Goal: Find contact information: Find contact information

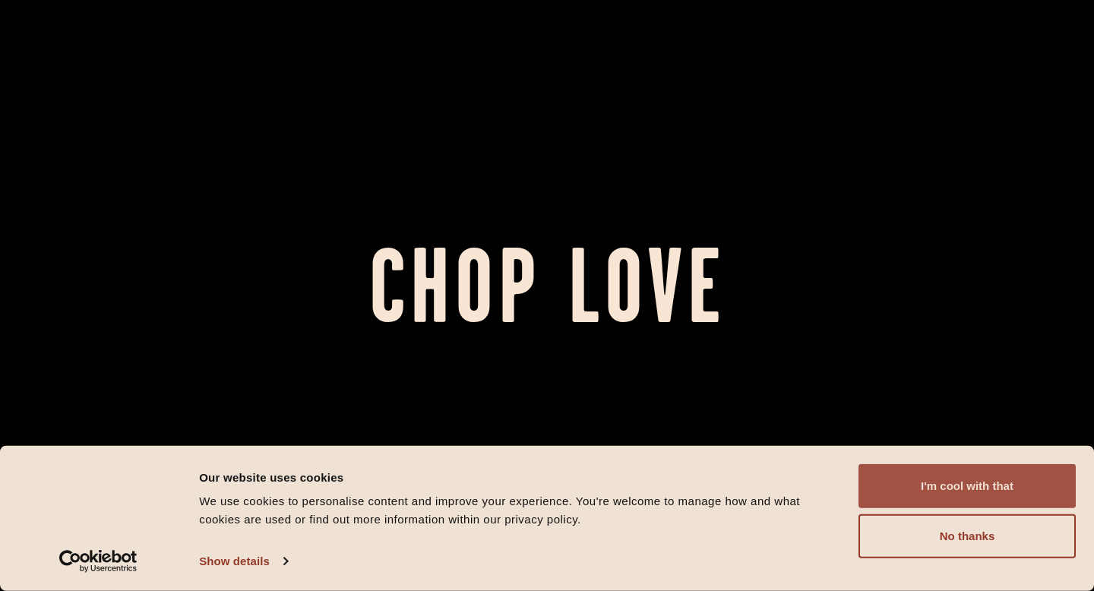
click at [956, 491] on button "I'm cool with that" at bounding box center [966, 486] width 217 height 44
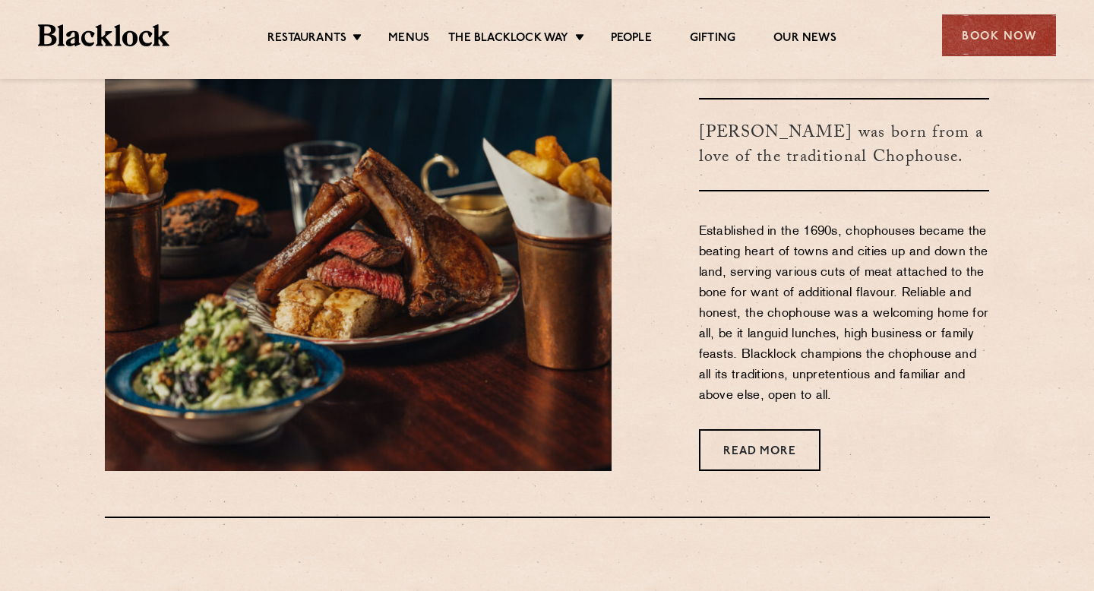
scroll to position [598, 0]
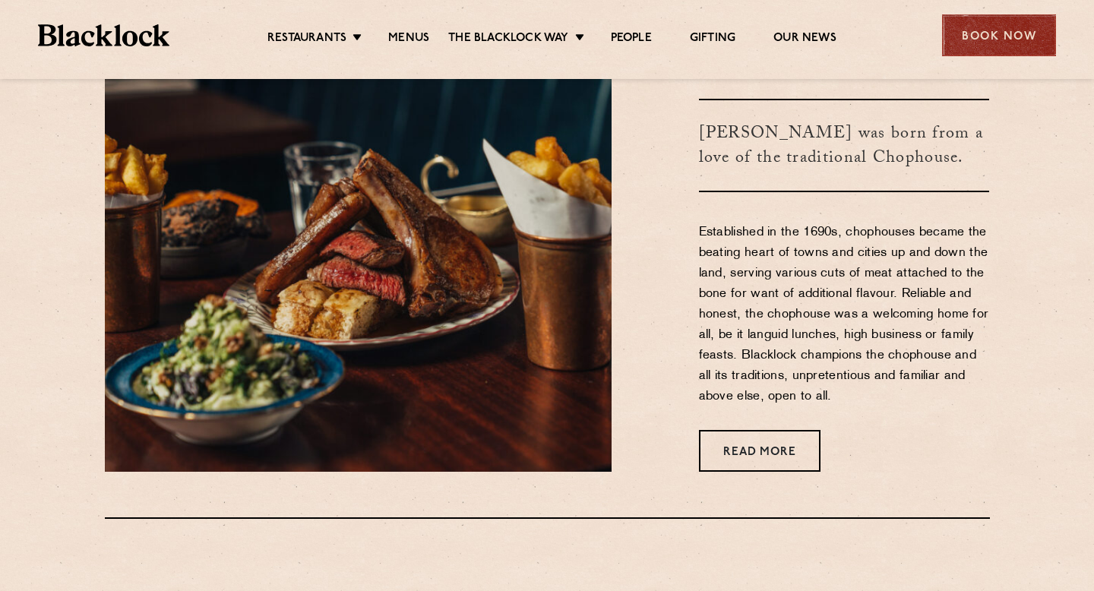
click at [980, 43] on div "Book Now" at bounding box center [999, 35] width 114 height 42
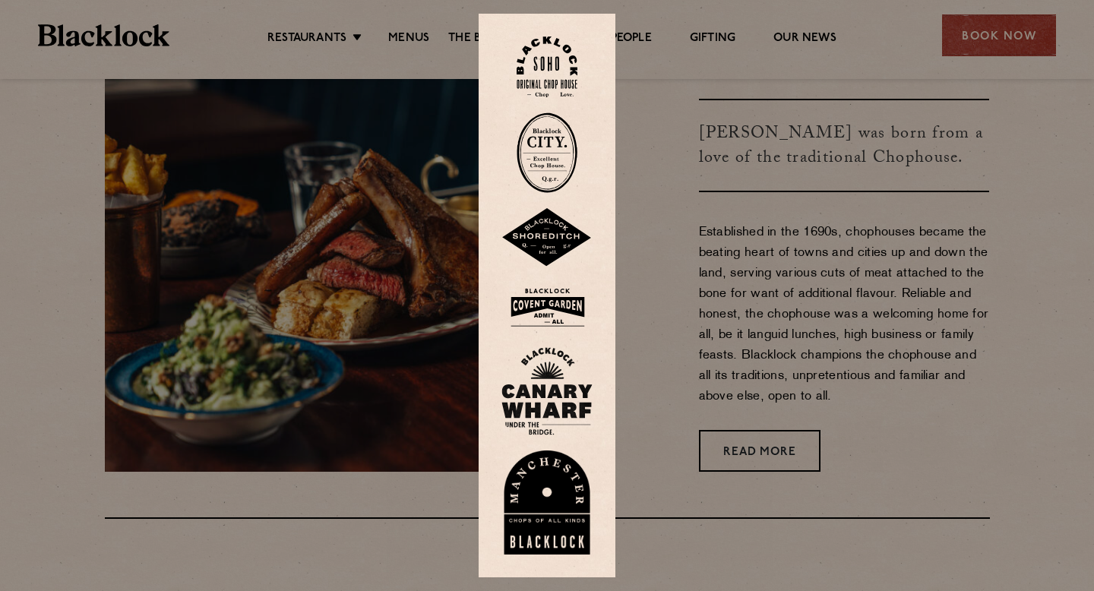
click at [558, 301] on img at bounding box center [546, 306] width 91 height 49
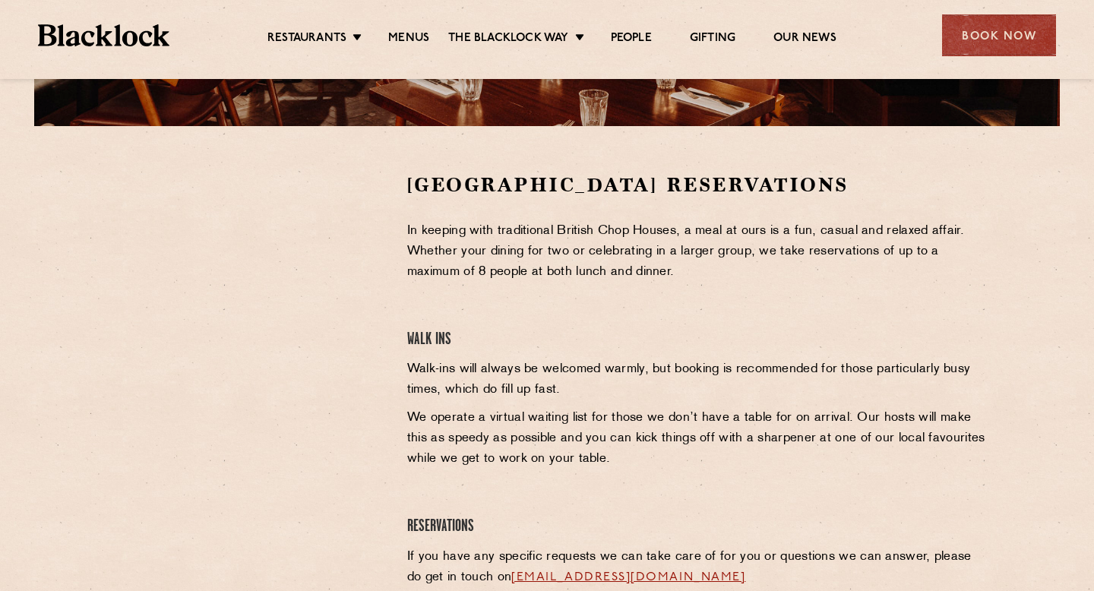
scroll to position [440, 0]
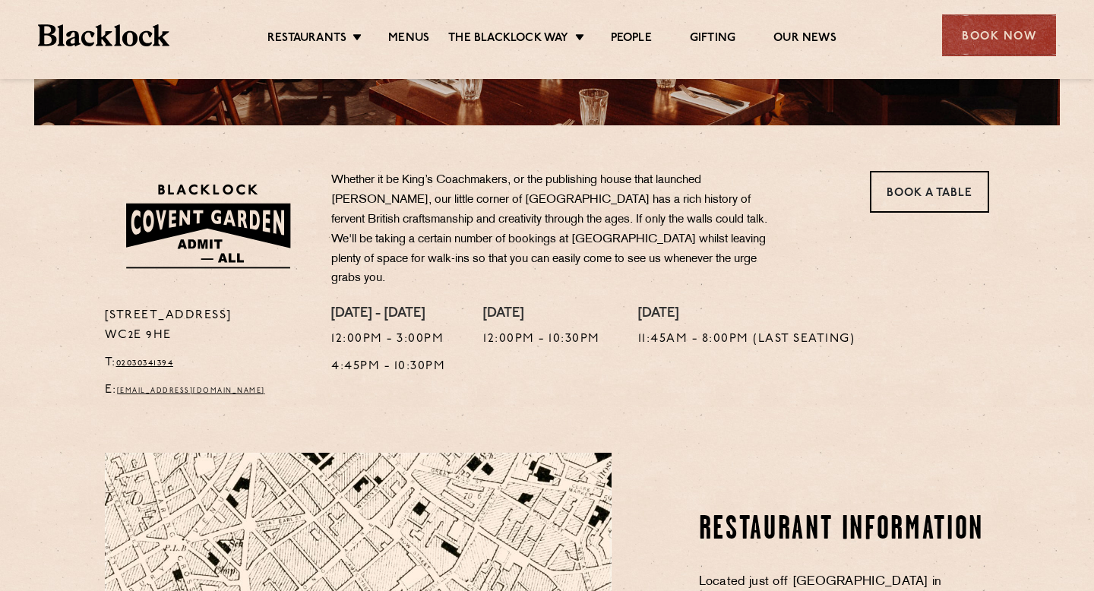
scroll to position [426, 0]
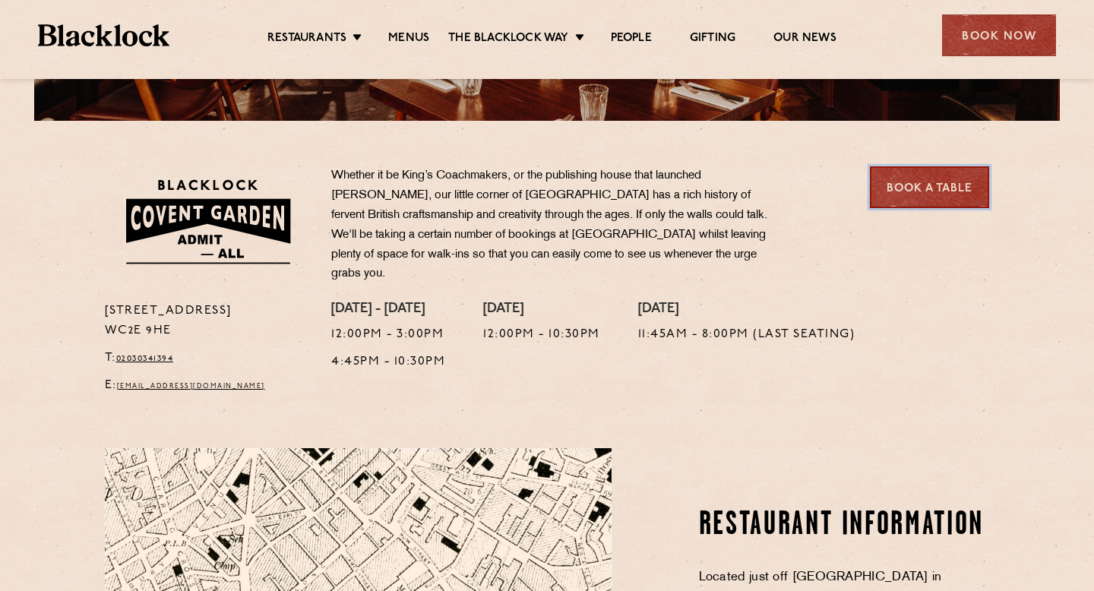
click at [927, 184] on link "Book a Table" at bounding box center [929, 187] width 119 height 42
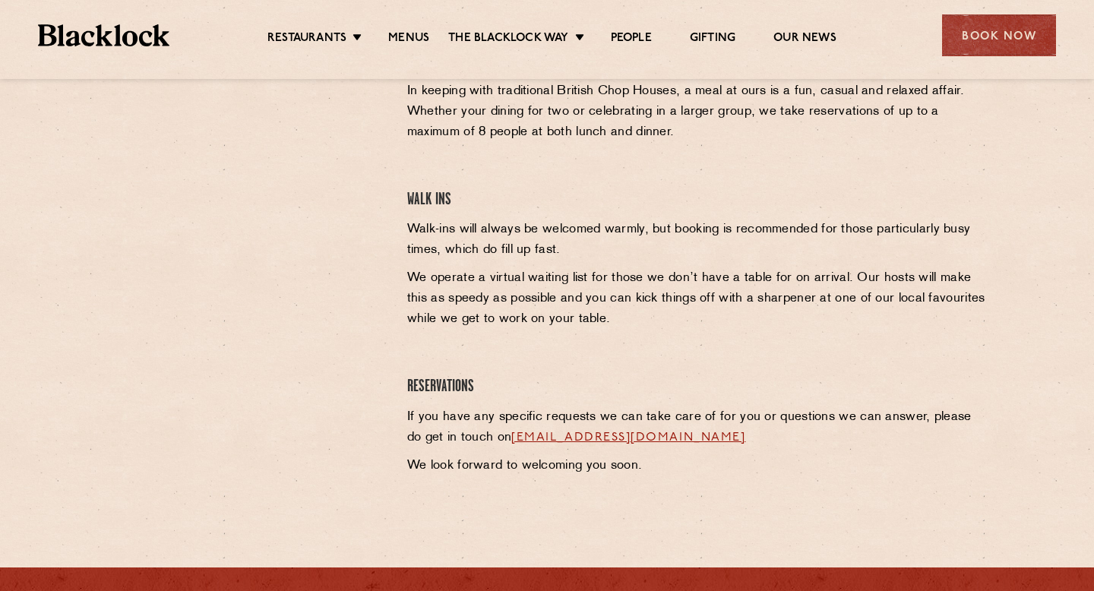
scroll to position [561, 0]
click at [645, 436] on link "coventgarden@theblacklock.com" at bounding box center [628, 437] width 234 height 12
drag, startPoint x: 771, startPoint y: 441, endPoint x: 494, endPoint y: 437, distance: 276.4
click at [494, 437] on p "If you have any specific requests we can take care of for you or questions we c…" at bounding box center [698, 426] width 582 height 41
copy link "coventgarden@theblacklock.com"
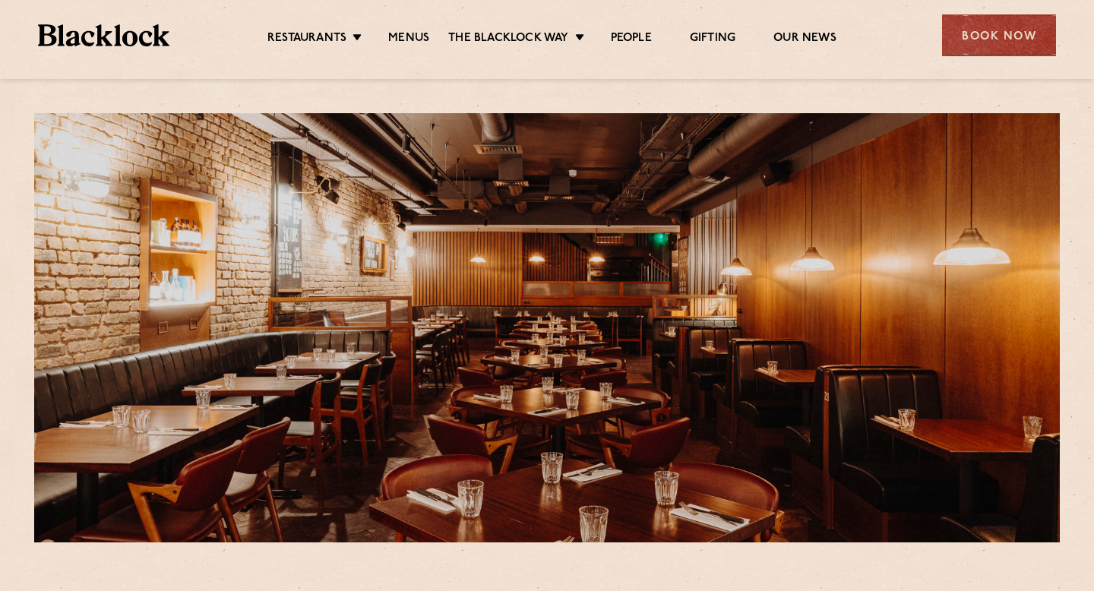
scroll to position [0, 0]
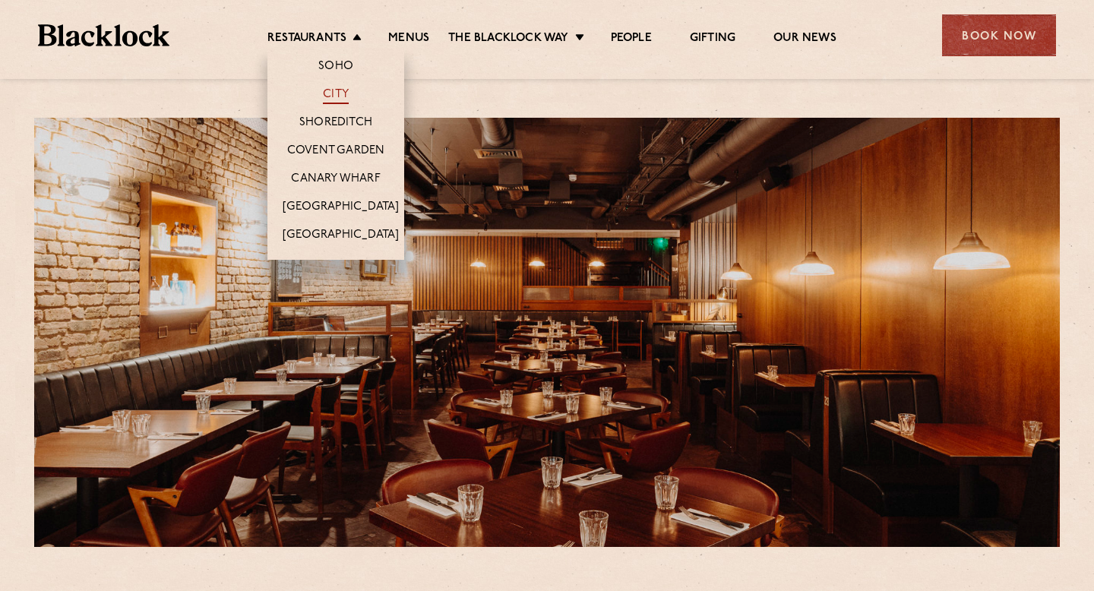
click at [331, 92] on link "City" at bounding box center [336, 95] width 26 height 17
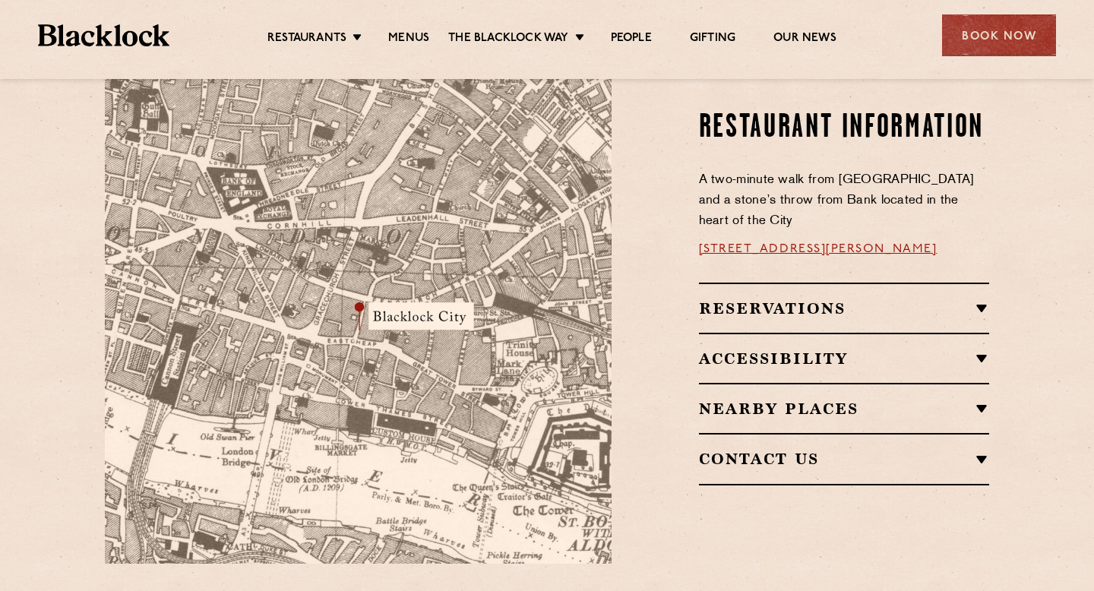
scroll to position [903, 0]
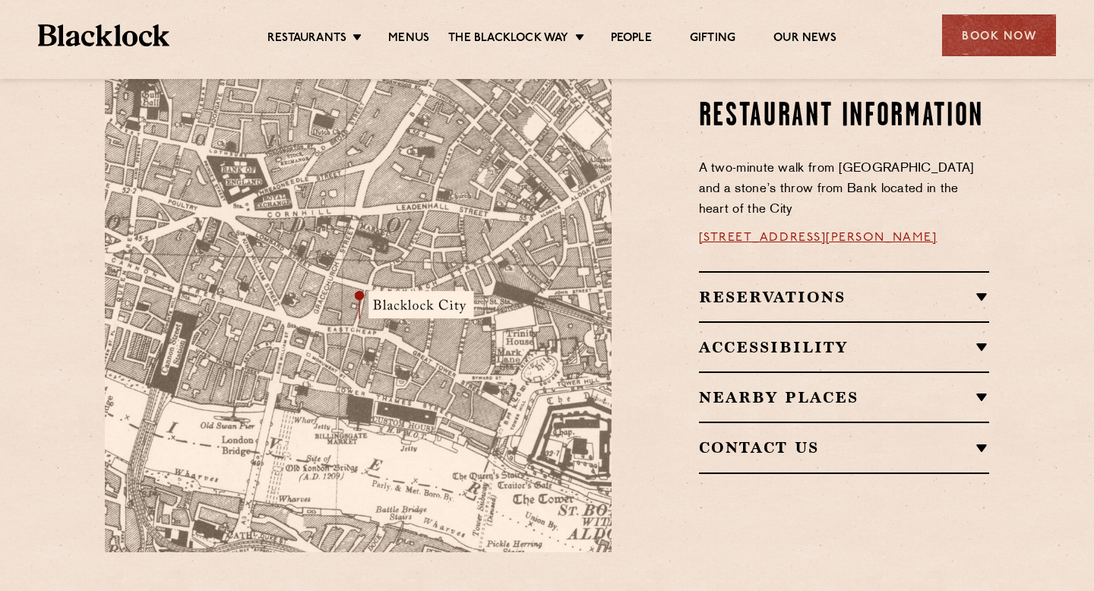
click at [762, 288] on h2 "Reservations" at bounding box center [844, 297] width 291 height 18
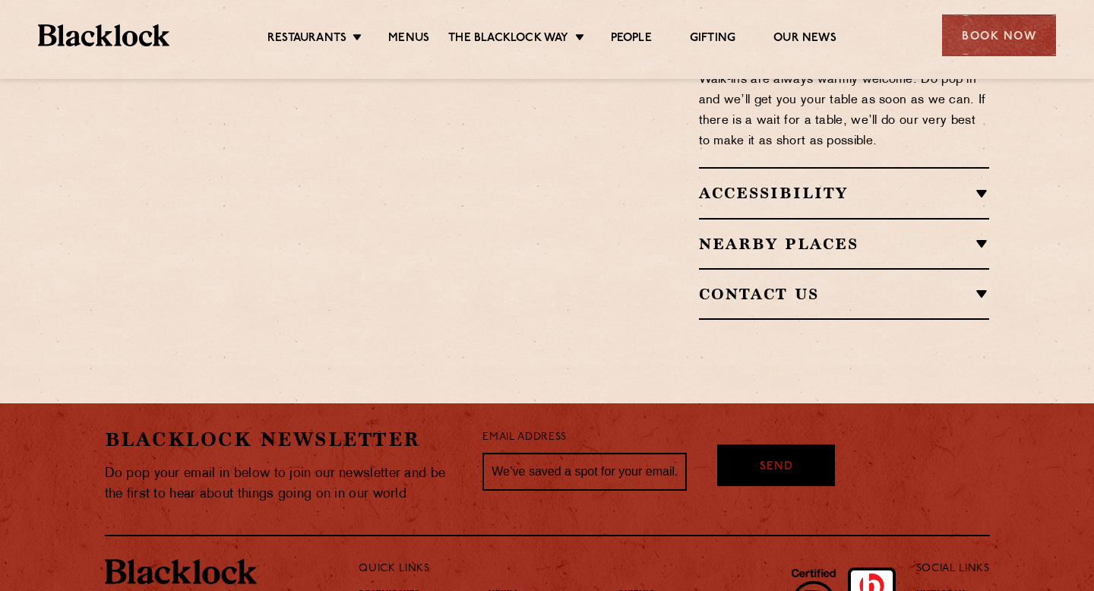
click at [829, 295] on div "Contact Us T: 020 7998 7676 E: city@theblacklock.com" at bounding box center [844, 294] width 291 height 52
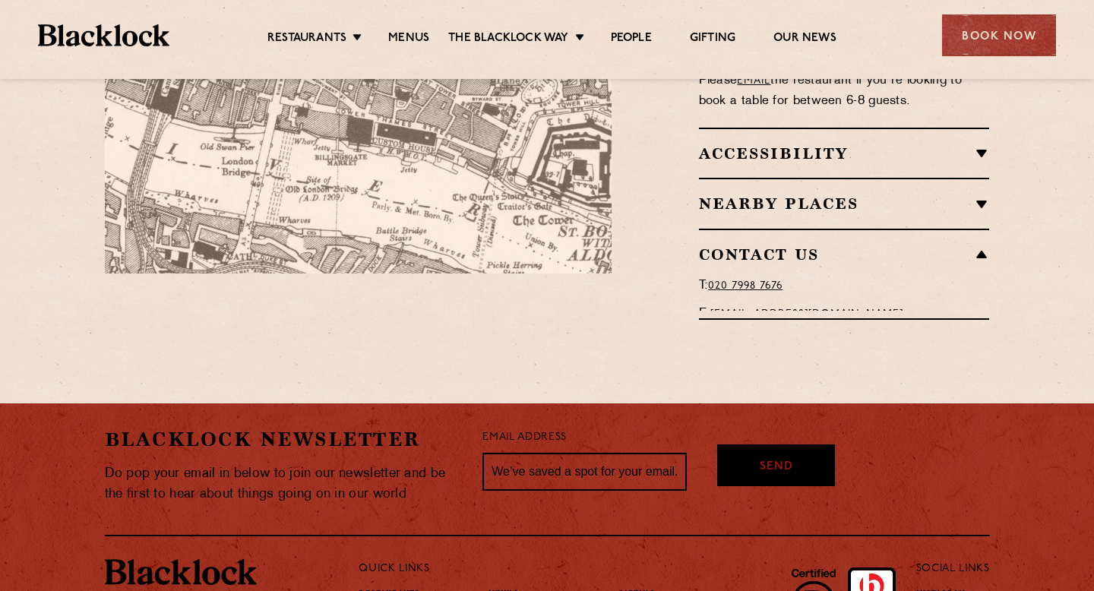
scroll to position [1135, 0]
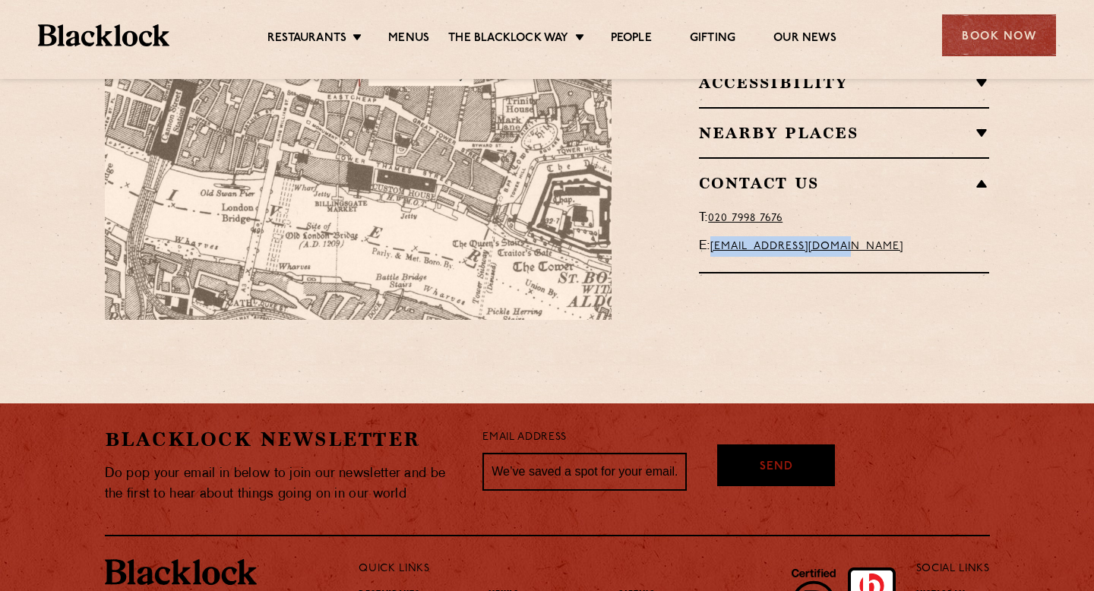
drag, startPoint x: 889, startPoint y: 226, endPoint x: 714, endPoint y: 232, distance: 174.8
click at [714, 236] on p "E: city@theblacklock.com" at bounding box center [844, 246] width 291 height 21
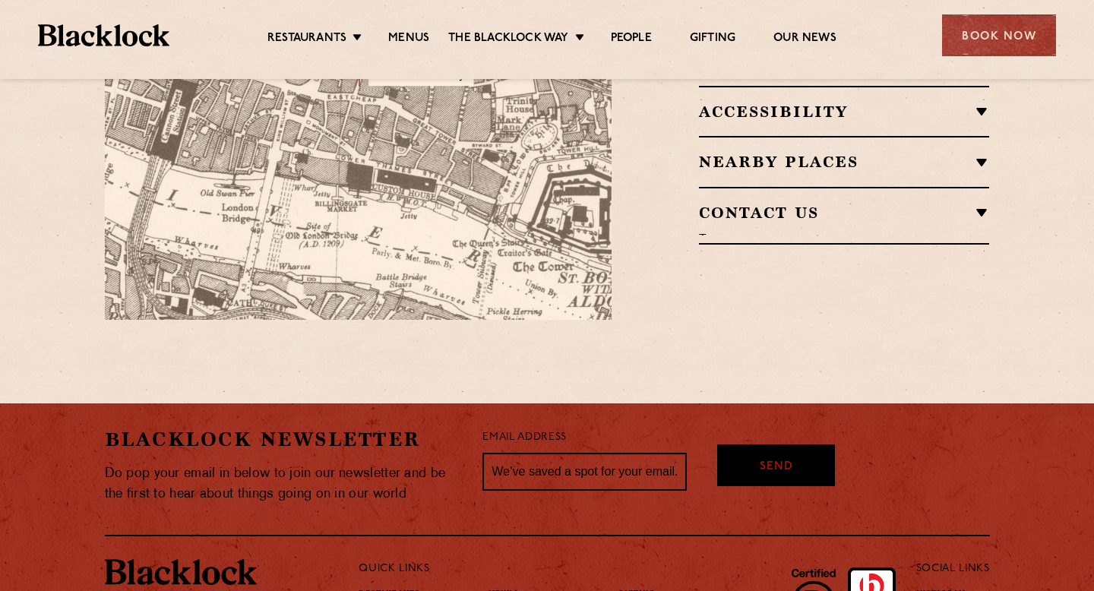
copy link "city@theblacklock.com"
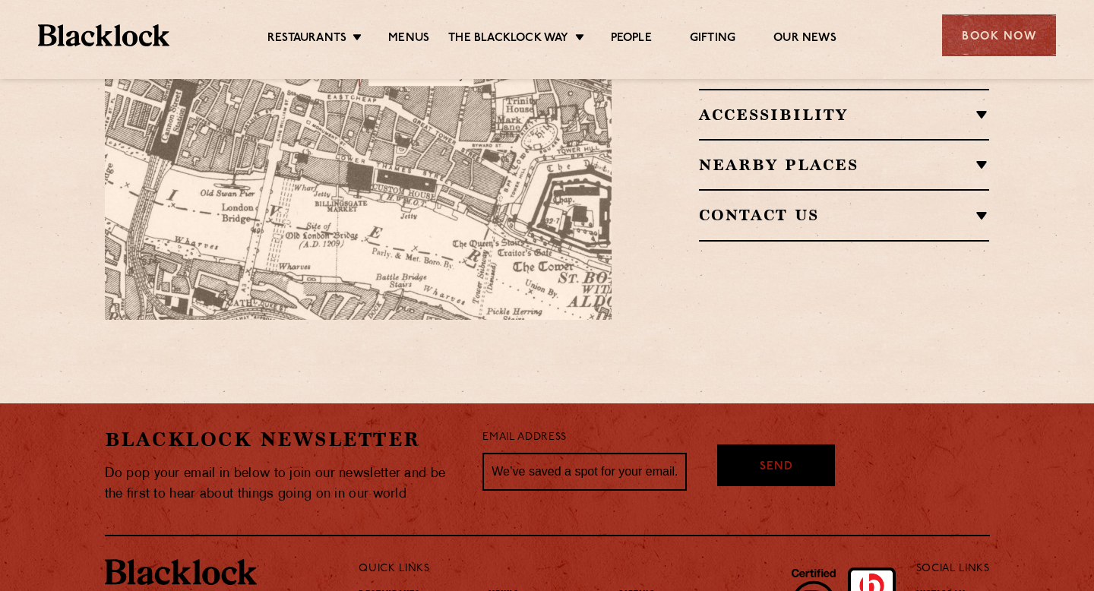
click at [765, 206] on h2 "Contact Us" at bounding box center [844, 215] width 291 height 18
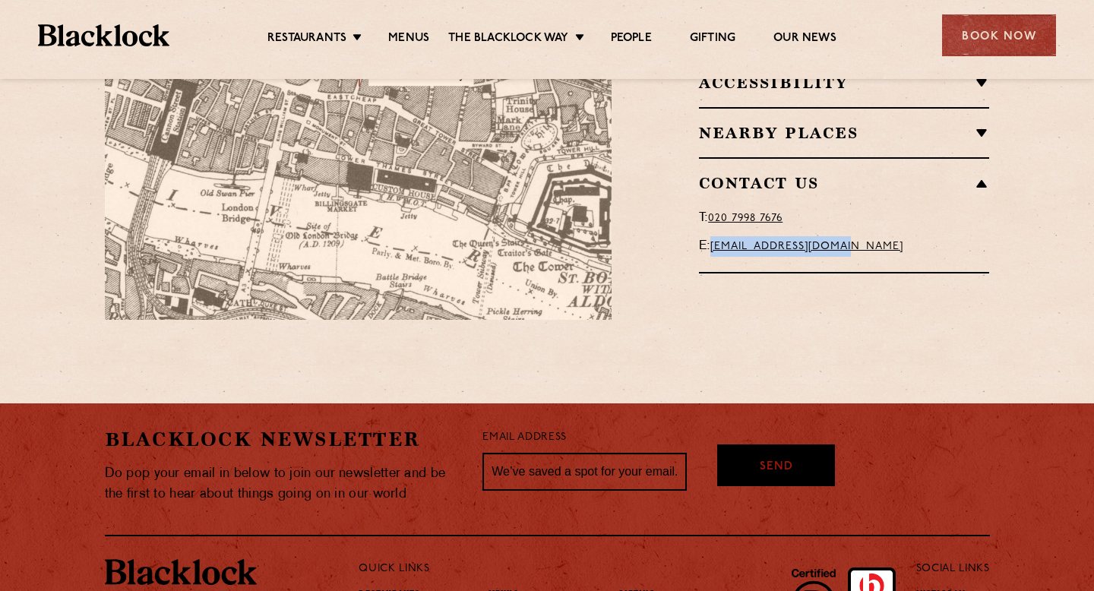
drag, startPoint x: 882, startPoint y: 221, endPoint x: 716, endPoint y: 232, distance: 166.7
click at [716, 236] on p "E: city@theblacklock.com" at bounding box center [844, 246] width 291 height 21
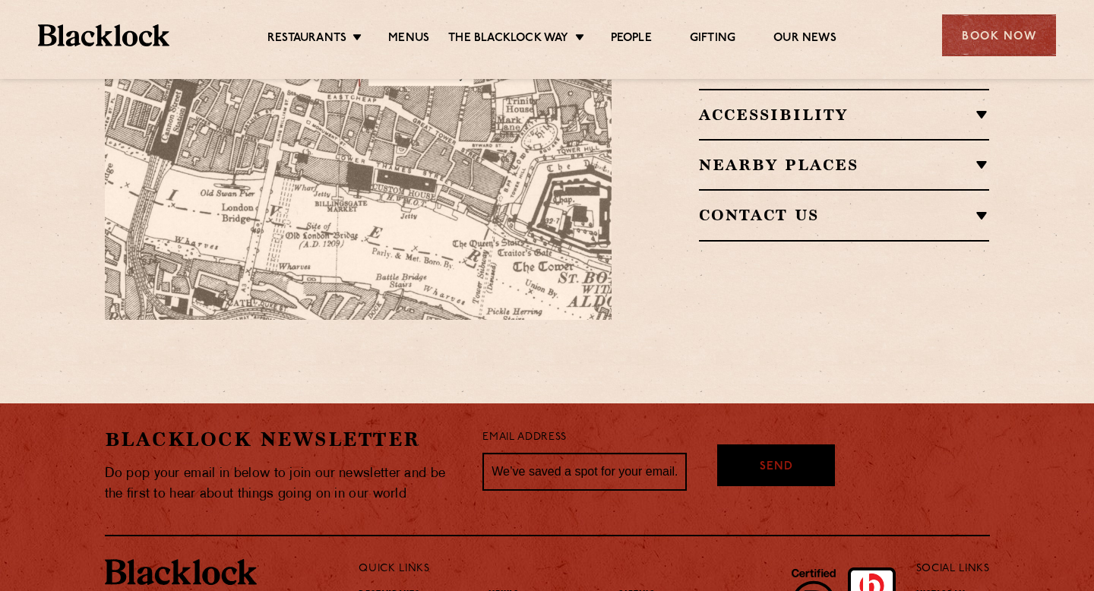
copy link "city@theblacklock.com"
click at [762, 206] on div "Contact Us T: 020 7998 7676 E: city@theblacklock.com" at bounding box center [844, 215] width 291 height 52
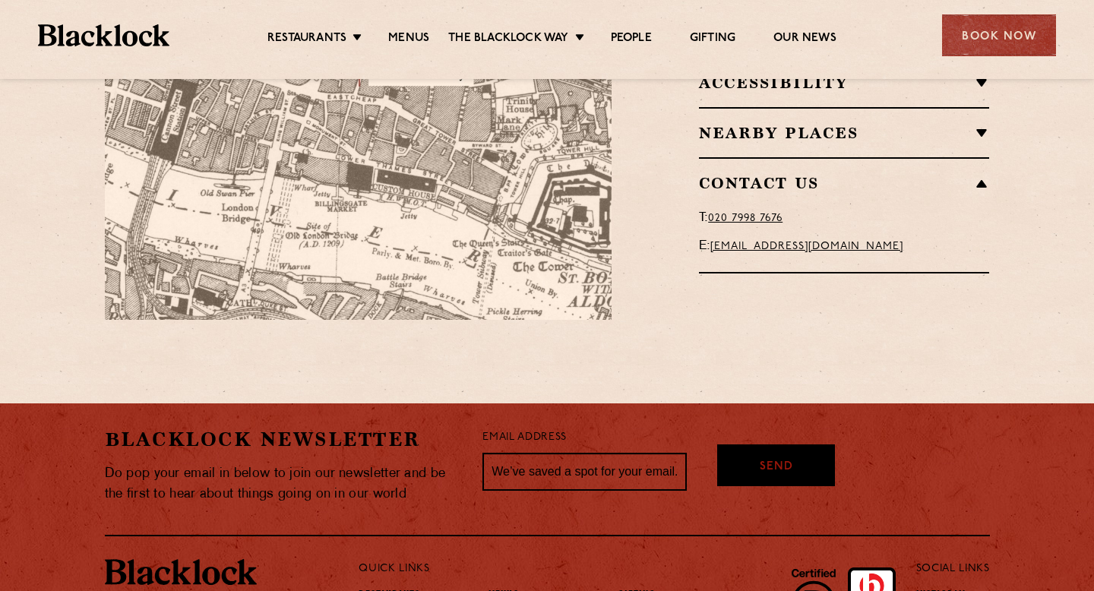
drag, startPoint x: 713, startPoint y: 226, endPoint x: 781, endPoint y: 226, distance: 68.3
click at [781, 241] on link "city@theblacklock.com" at bounding box center [806, 246] width 193 height 11
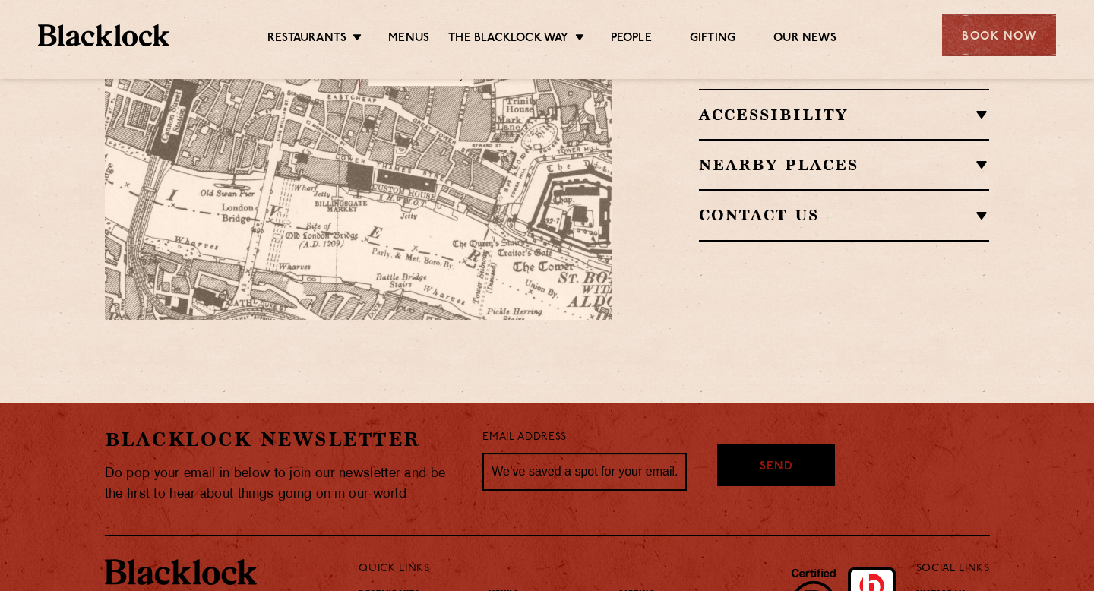
click at [802, 189] on div "Contact Us T: 020 7998 7676 E: city@theblacklock.com" at bounding box center [844, 215] width 291 height 52
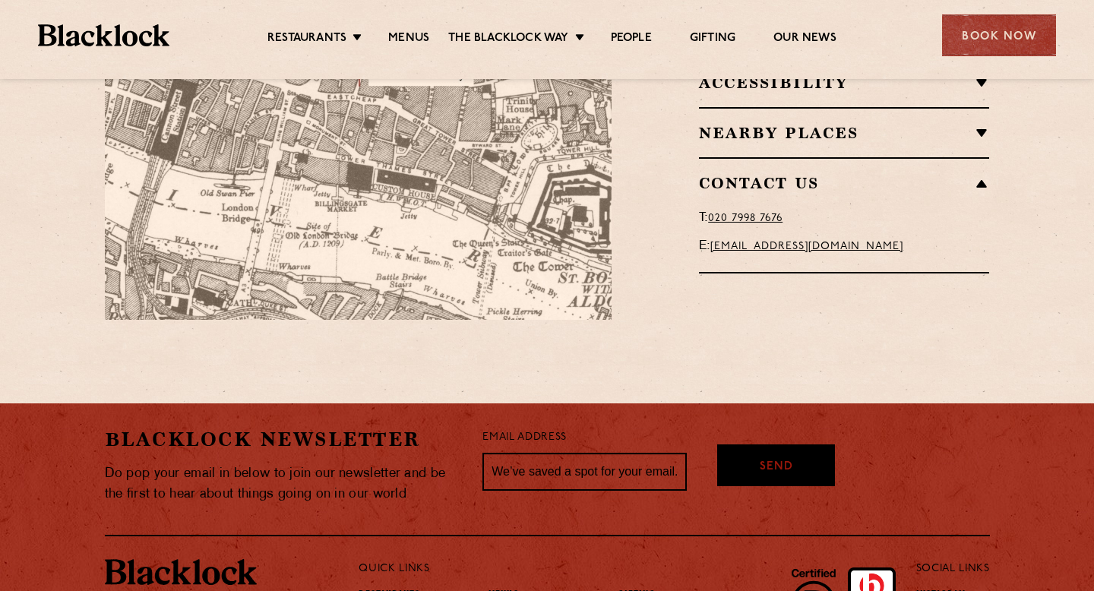
click at [802, 241] on link "city@theblacklock.com" at bounding box center [806, 246] width 193 height 11
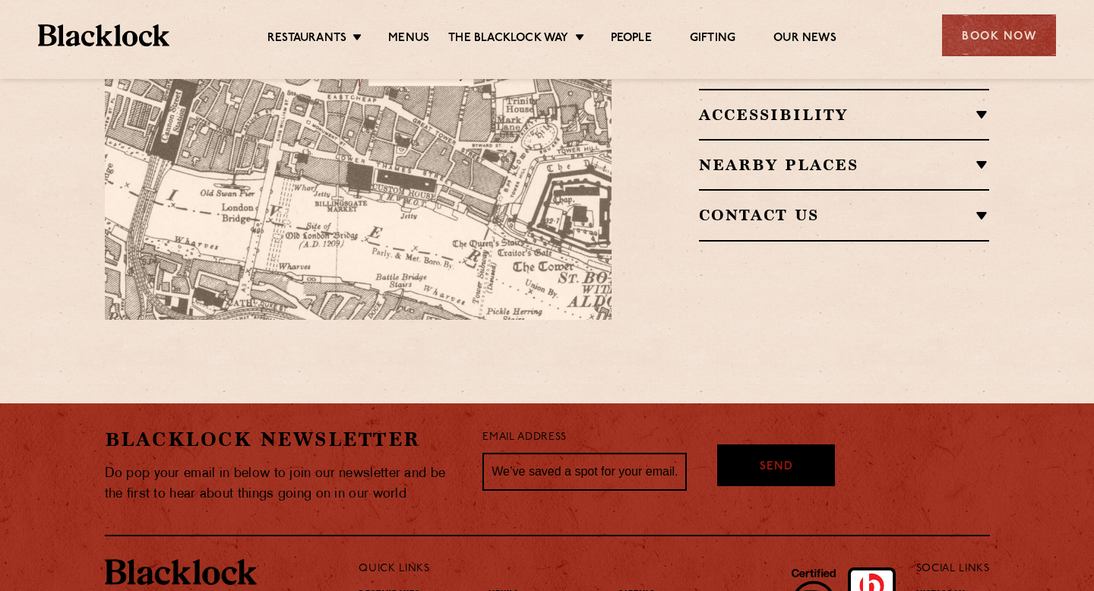
click at [800, 206] on h2 "Contact Us" at bounding box center [844, 215] width 291 height 18
